Goal: Task Accomplishment & Management: Complete application form

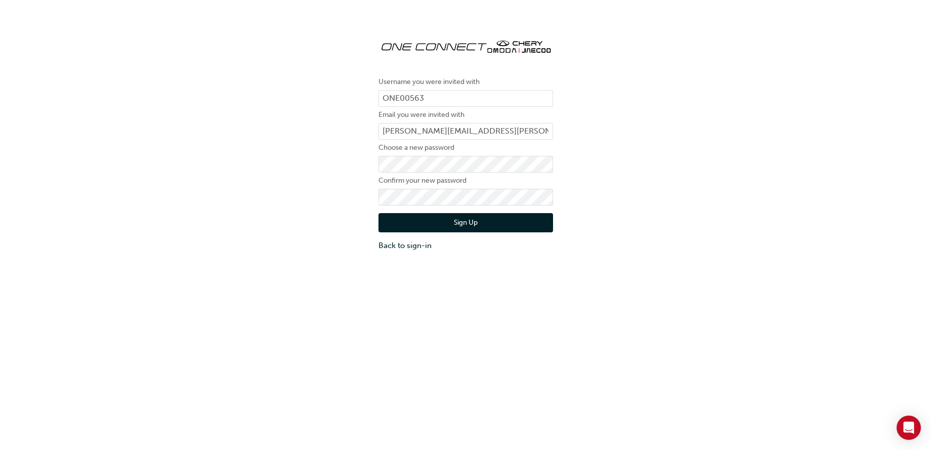
click at [474, 224] on button "Sign Up" at bounding box center [465, 222] width 174 height 19
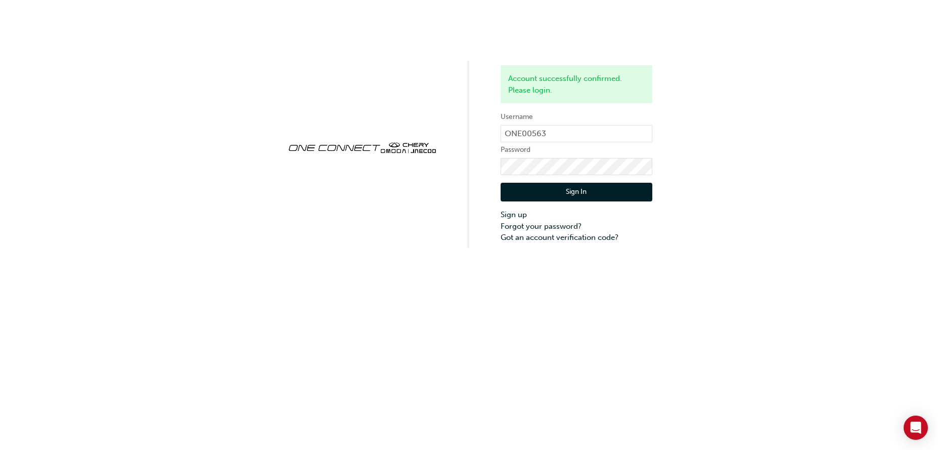
click at [572, 191] on button "Sign In" at bounding box center [577, 192] width 152 height 19
